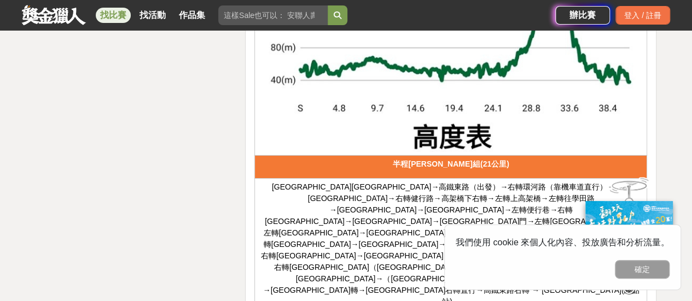
scroll to position [1696, 0]
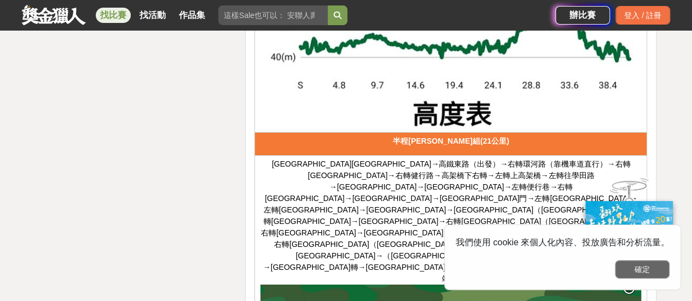
click at [657, 270] on button "確定" at bounding box center [642, 269] width 55 height 19
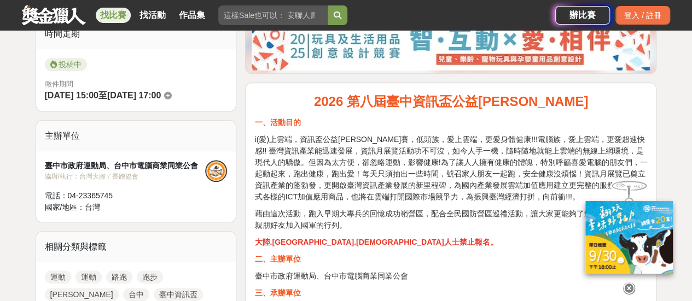
scroll to position [219, 0]
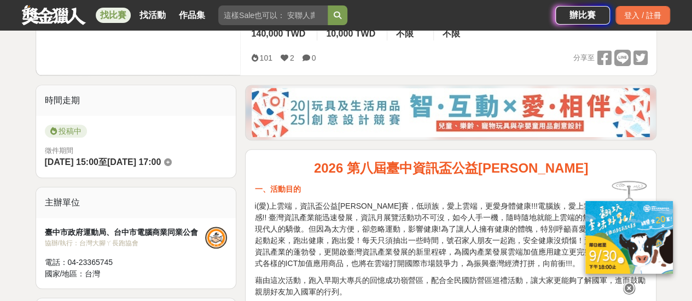
click at [625, 283] on icon at bounding box center [629, 289] width 12 height 12
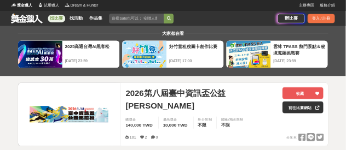
scroll to position [0, 0]
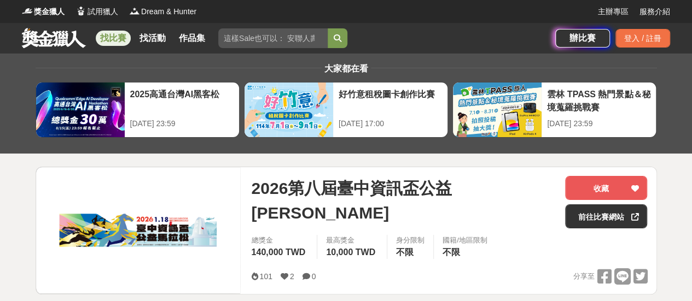
click at [147, 235] on img at bounding box center [138, 230] width 205 height 126
click at [147, 234] on img at bounding box center [138, 230] width 205 height 126
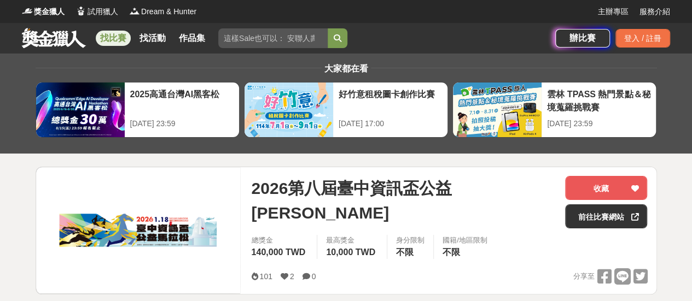
click at [147, 234] on img at bounding box center [138, 230] width 205 height 126
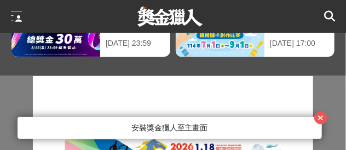
scroll to position [109, 0]
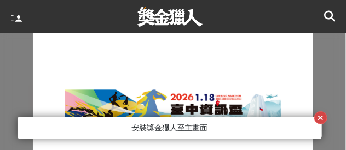
click at [323, 120] on icon "button" at bounding box center [320, 118] width 6 height 8
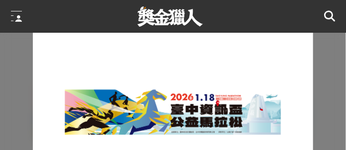
scroll to position [137, 0]
